Goal: Task Accomplishment & Management: Manage account settings

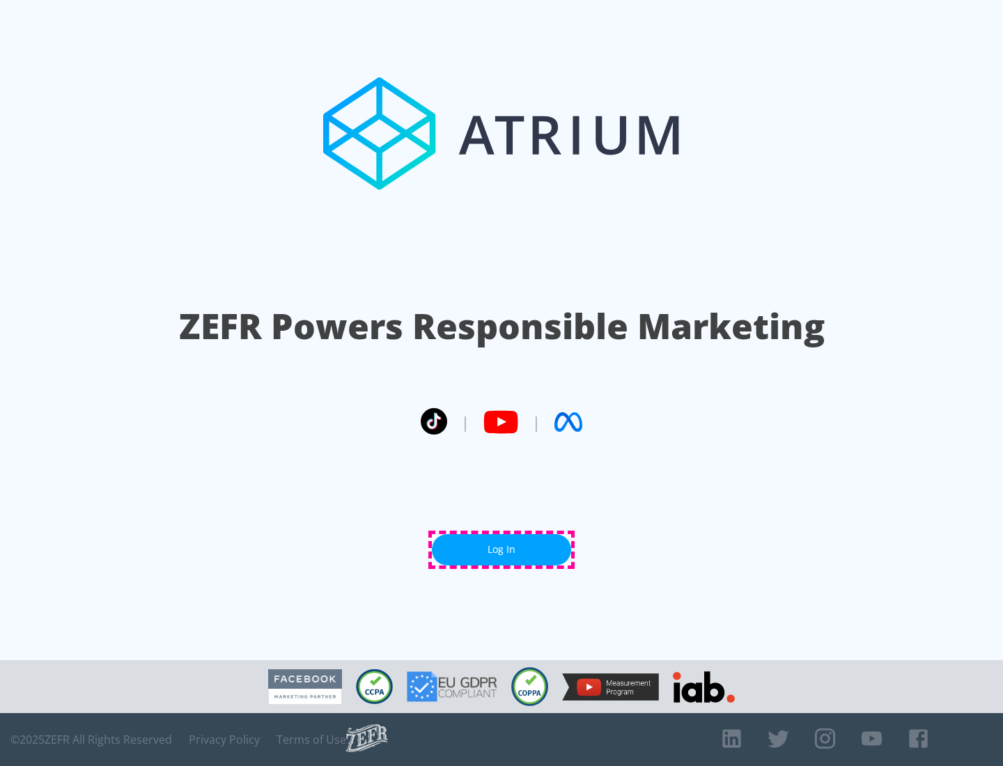
click at [501, 549] on link "Log In" at bounding box center [501, 549] width 139 height 31
